Goal: Task Accomplishment & Management: Manage account settings

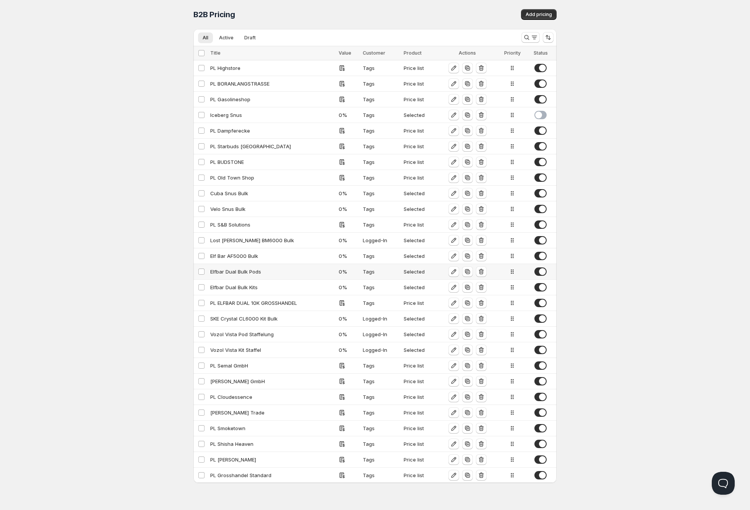
click at [537, 272] on span at bounding box center [540, 272] width 12 height 8
click at [539, 288] on span at bounding box center [540, 287] width 12 height 8
click at [543, 319] on span at bounding box center [540, 319] width 12 height 8
click at [540, 304] on span at bounding box center [540, 303] width 12 height 8
click at [540, 257] on span at bounding box center [540, 256] width 12 height 8
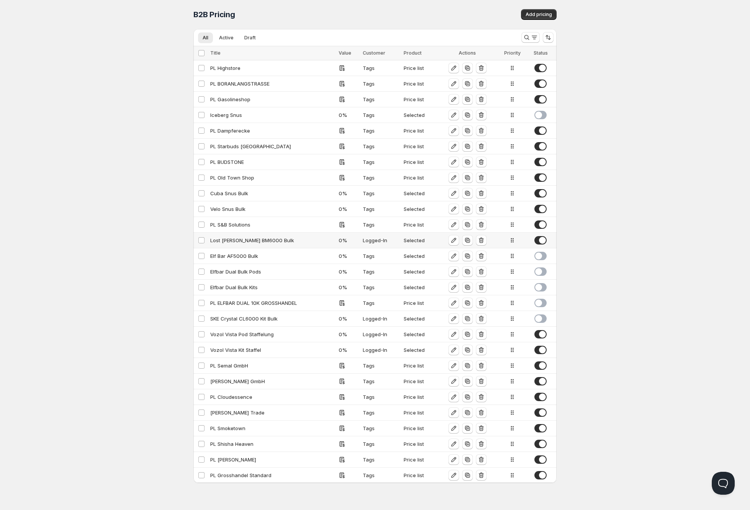
click at [539, 238] on span at bounding box center [540, 240] width 12 height 8
click at [538, 209] on span at bounding box center [540, 209] width 12 height 8
click at [539, 193] on span at bounding box center [540, 193] width 12 height 8
click at [540, 477] on span at bounding box center [540, 475] width 12 height 8
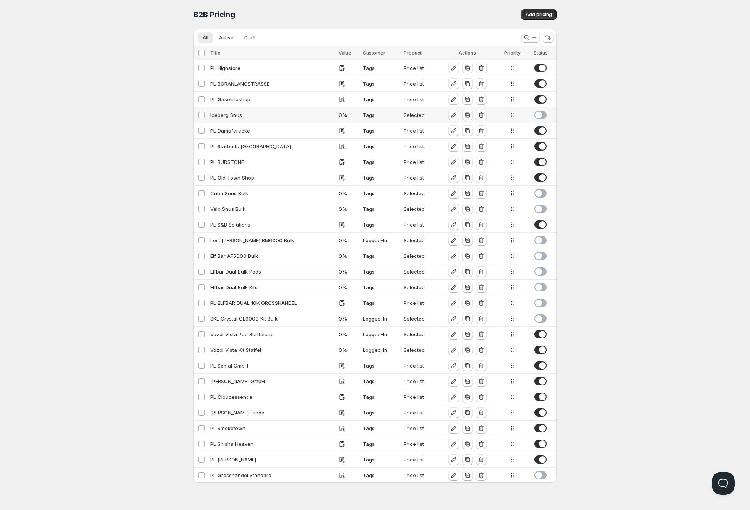
click at [542, 115] on span at bounding box center [540, 115] width 12 height 8
click at [542, 193] on span at bounding box center [540, 193] width 12 height 8
click at [541, 211] on span at bounding box center [540, 209] width 12 height 8
drag, startPoint x: 536, startPoint y: 272, endPoint x: 540, endPoint y: 287, distance: 14.9
click at [536, 272] on span at bounding box center [540, 272] width 12 height 8
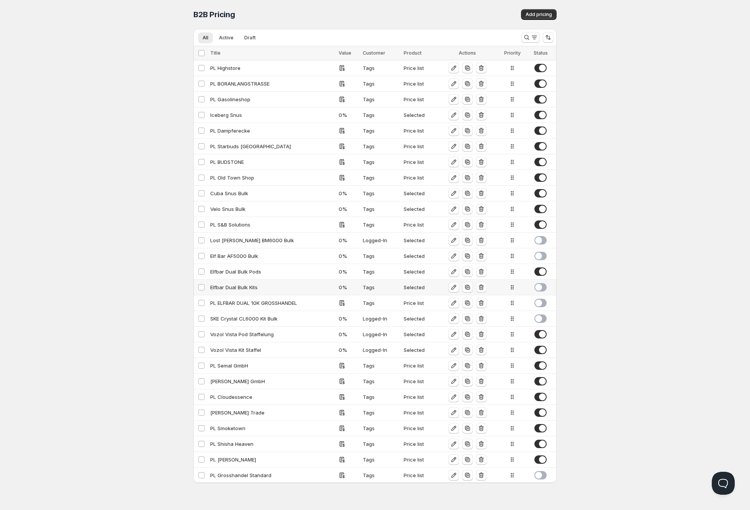
click at [540, 289] on span at bounding box center [540, 287] width 12 height 8
click at [542, 307] on span at bounding box center [540, 303] width 12 height 8
click at [542, 319] on span at bounding box center [540, 319] width 12 height 8
click at [538, 476] on span at bounding box center [540, 475] width 12 height 8
click at [543, 241] on span at bounding box center [540, 240] width 12 height 8
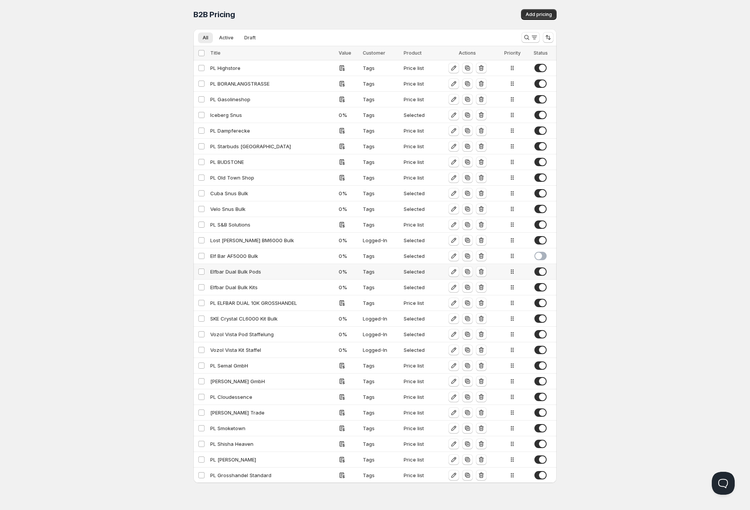
click at [543, 273] on span at bounding box center [540, 272] width 12 height 8
click at [536, 272] on span at bounding box center [540, 272] width 12 height 8
click at [539, 478] on span at bounding box center [540, 475] width 12 height 8
click at [79, 23] on div "Home Pricing Price lists Checkout Forms Submissions Settings Features Plans B2B…" at bounding box center [375, 255] width 750 height 510
